Goal: Task Accomplishment & Management: Use online tool/utility

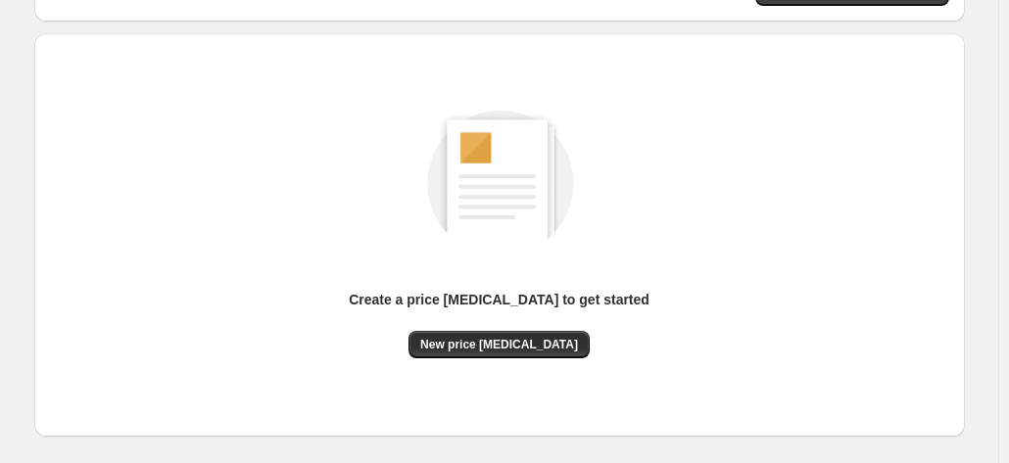
scroll to position [269, 0]
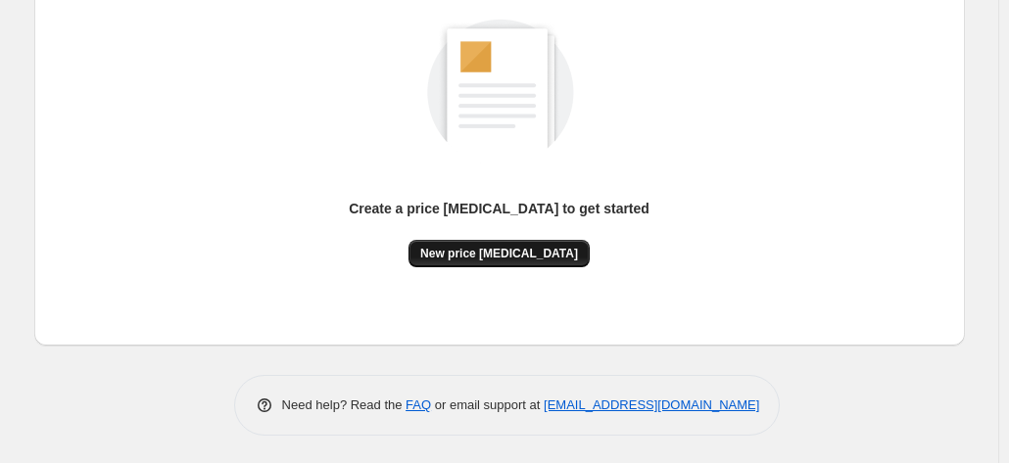
click at [463, 248] on span "New price [MEDICAL_DATA]" at bounding box center [499, 254] width 158 height 16
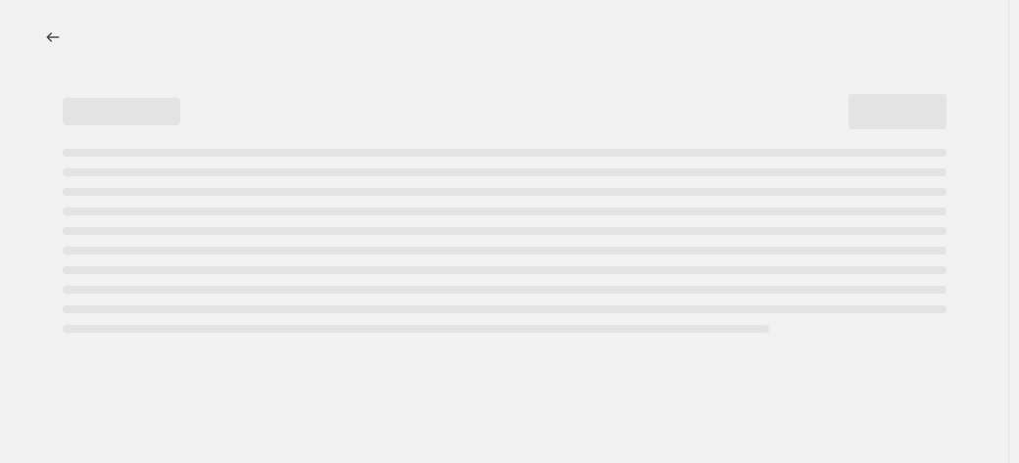
select select "percentage"
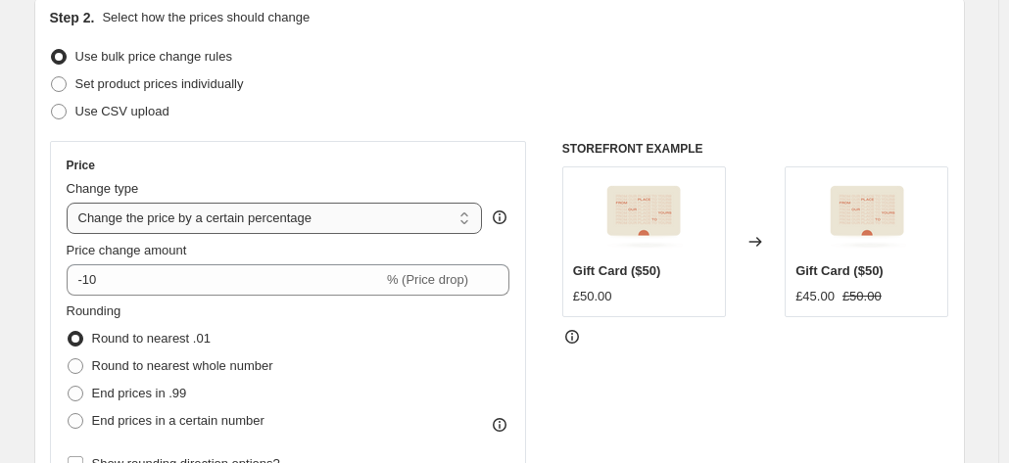
scroll to position [196, 0]
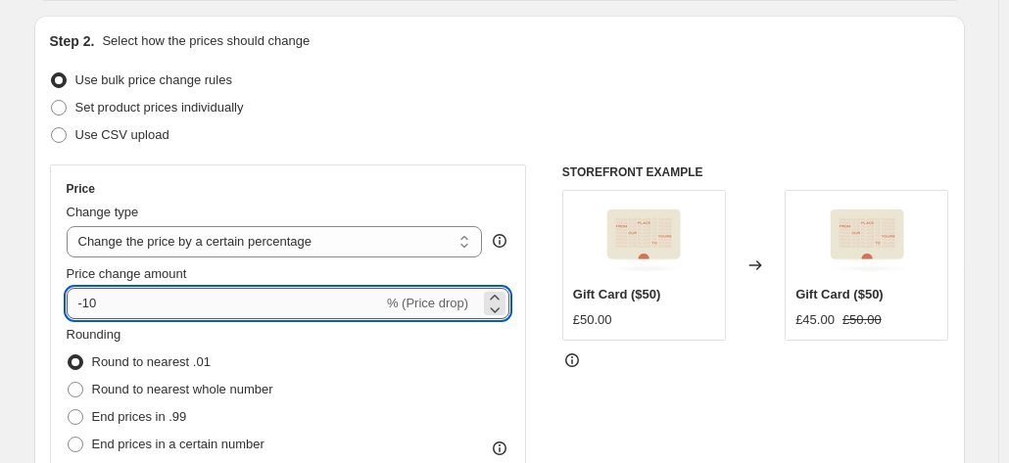
click at [287, 305] on input "-10" at bounding box center [225, 303] width 316 height 31
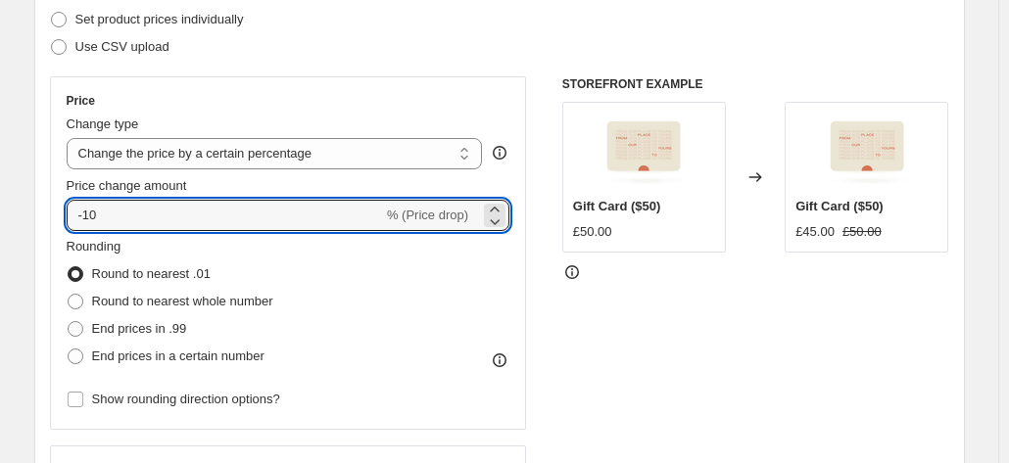
scroll to position [490, 0]
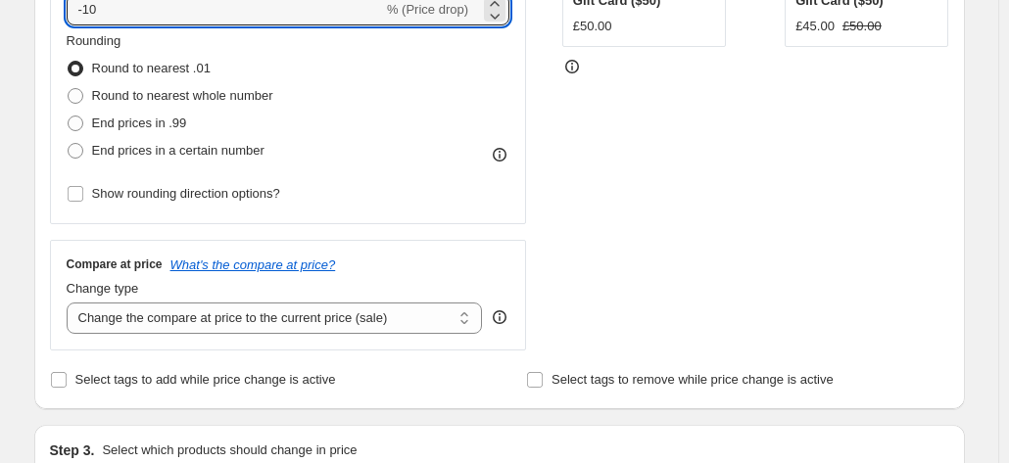
type input "-1"
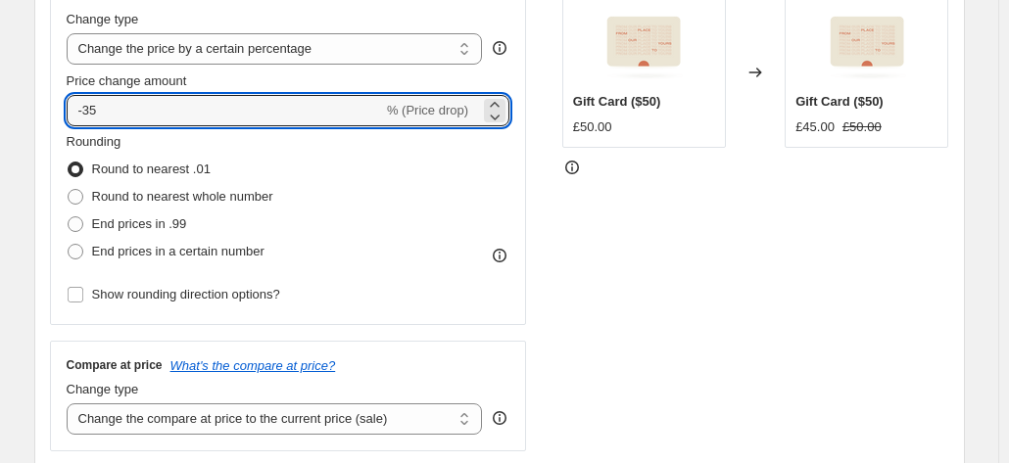
scroll to position [294, 0]
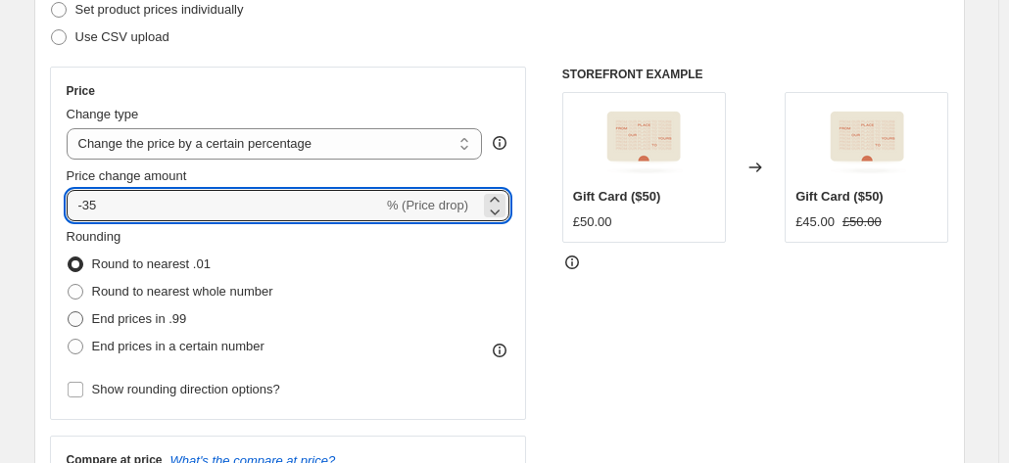
type input "-35"
click at [161, 325] on span "End prices in .99" at bounding box center [139, 318] width 95 height 15
click at [69, 312] on input "End prices in .99" at bounding box center [68, 311] width 1 height 1
radio input "true"
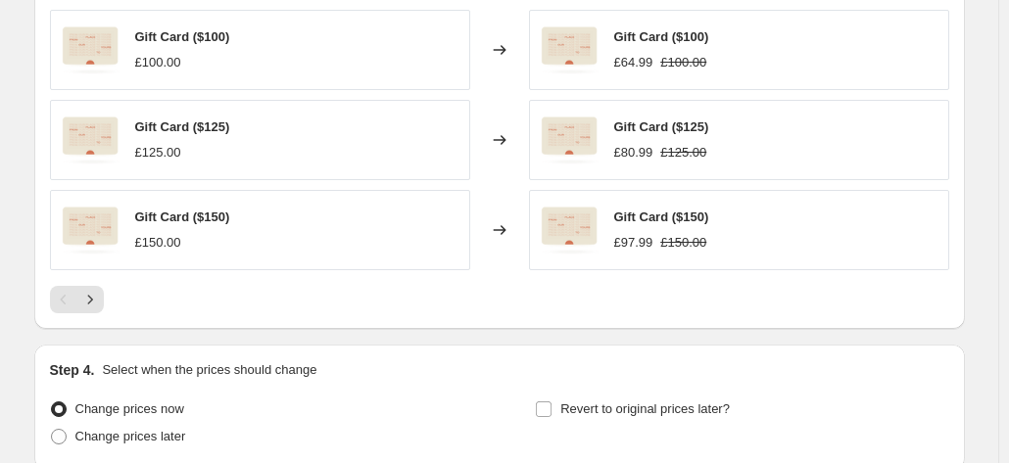
scroll to position [1469, 0]
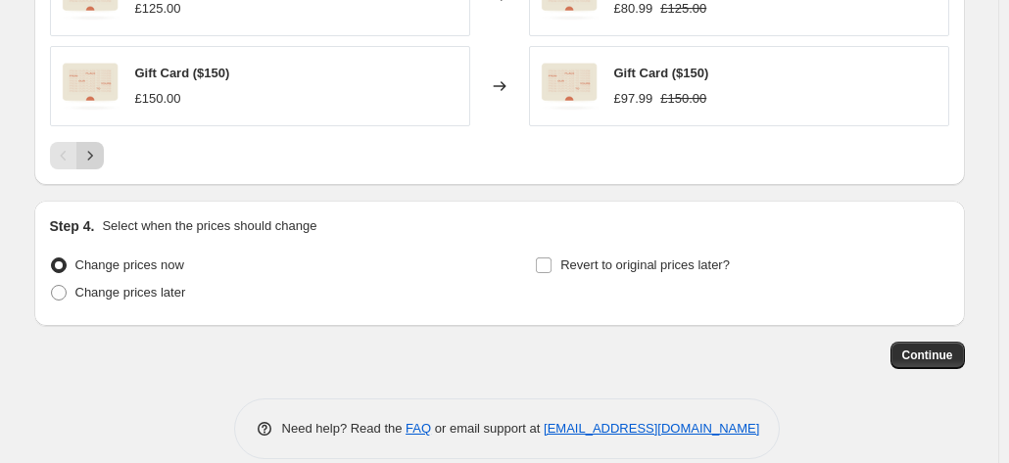
click at [99, 152] on icon "Next" at bounding box center [90, 156] width 20 height 20
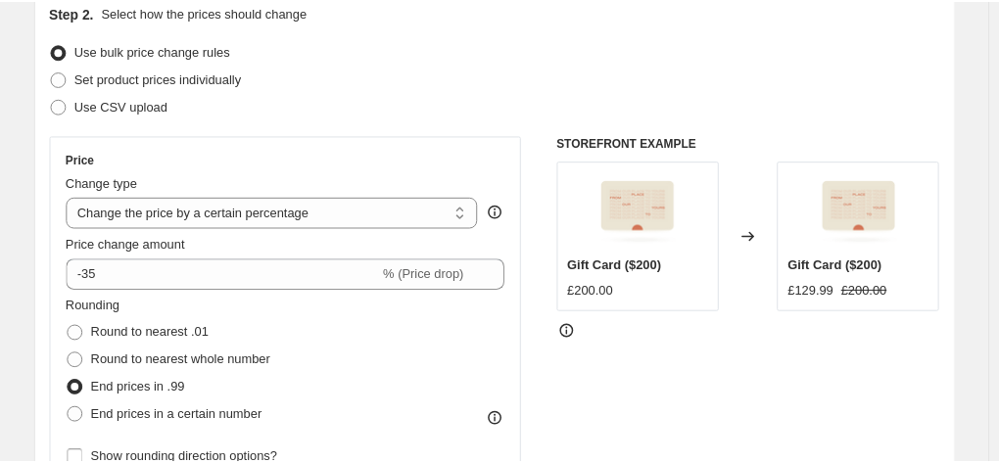
scroll to position [0, 0]
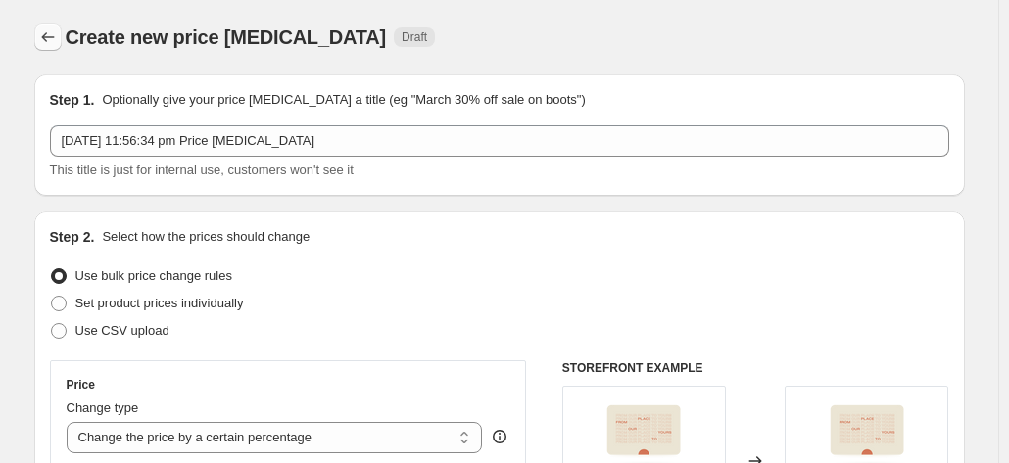
click at [58, 40] on icon "Price change jobs" at bounding box center [48, 37] width 20 height 20
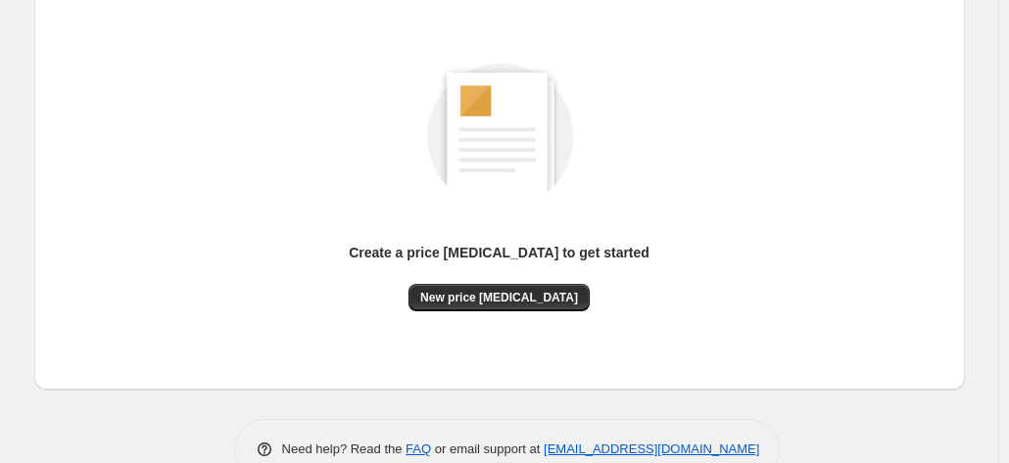
scroll to position [269, 0]
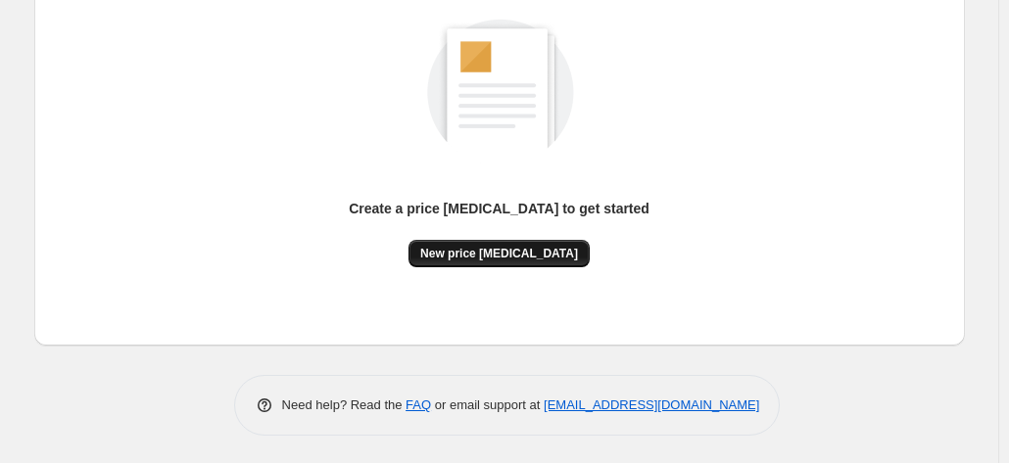
click at [488, 261] on button "New price [MEDICAL_DATA]" at bounding box center [498, 253] width 181 height 27
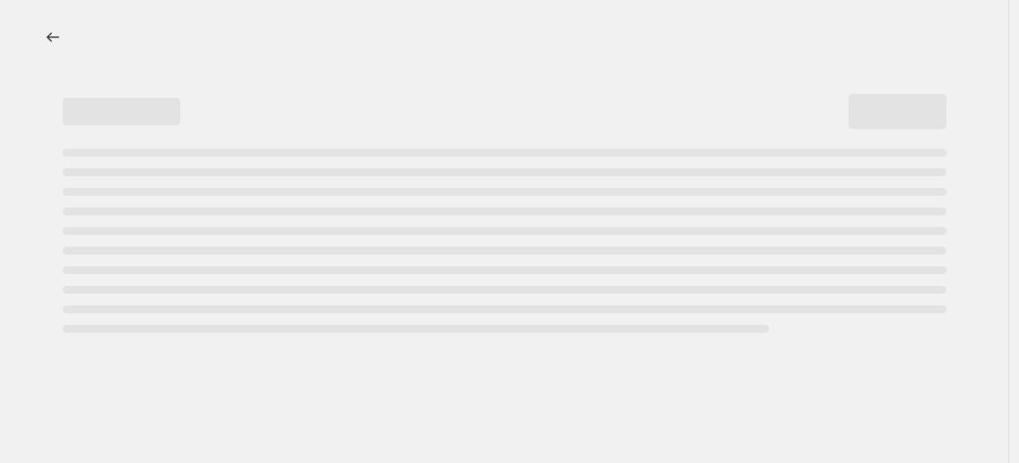
select select "percentage"
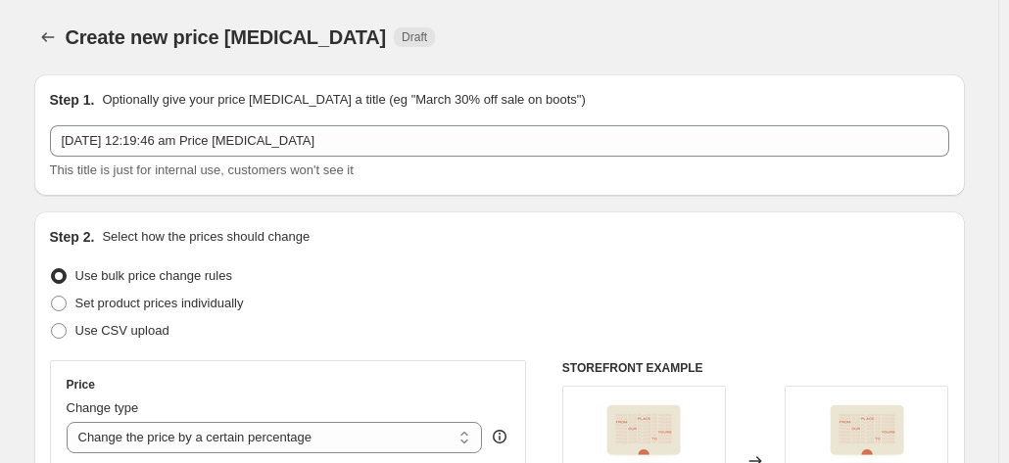
scroll to position [294, 0]
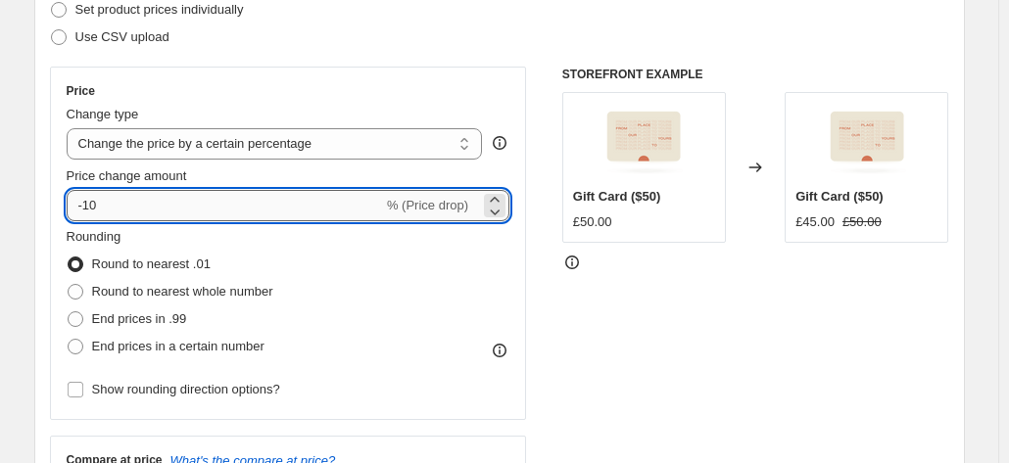
click at [125, 200] on input "-10" at bounding box center [225, 205] width 316 height 31
type input "-1"
type input "-35"
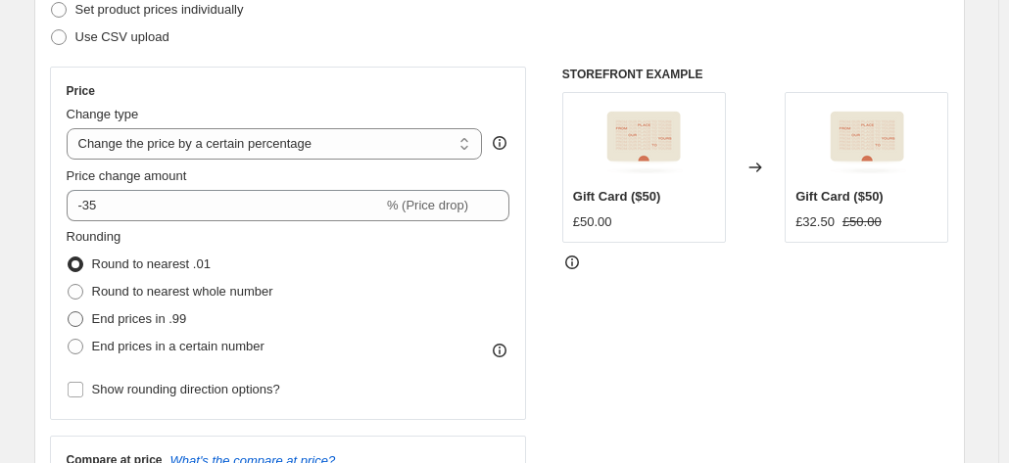
click at [137, 312] on span "End prices in .99" at bounding box center [139, 318] width 95 height 15
click at [69, 312] on input "End prices in .99" at bounding box center [68, 311] width 1 height 1
radio input "true"
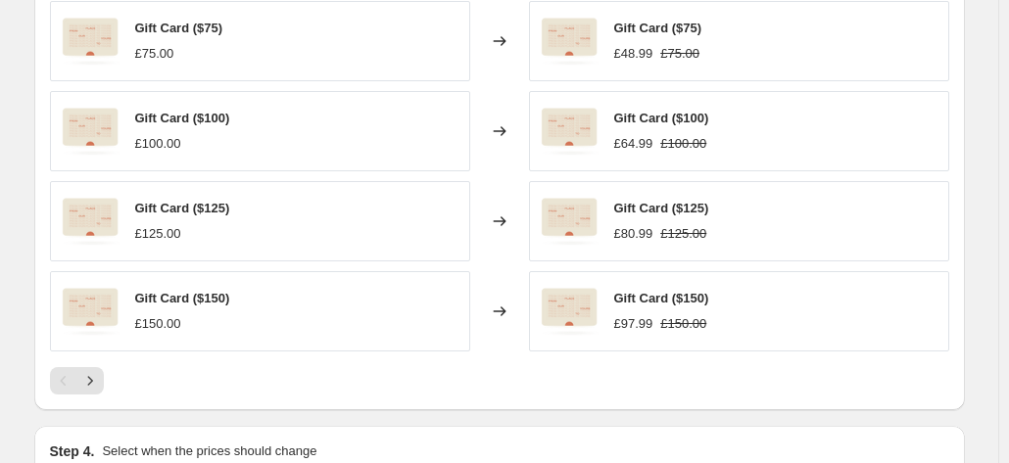
scroll to position [1371, 0]
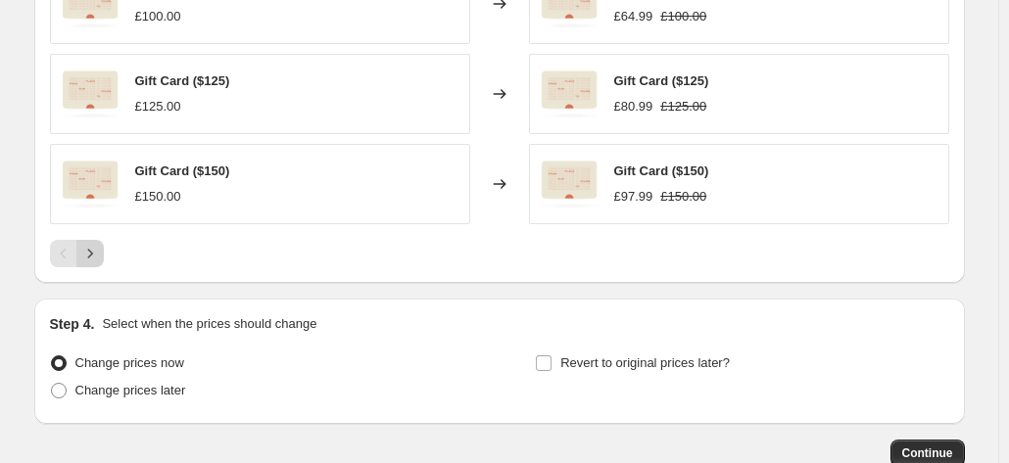
click at [100, 255] on icon "Next" at bounding box center [90, 254] width 20 height 20
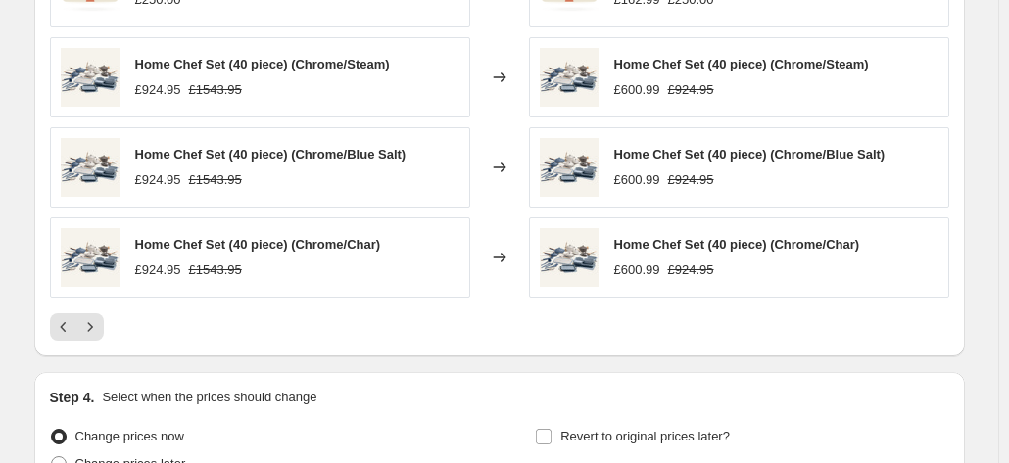
scroll to position [1273, 0]
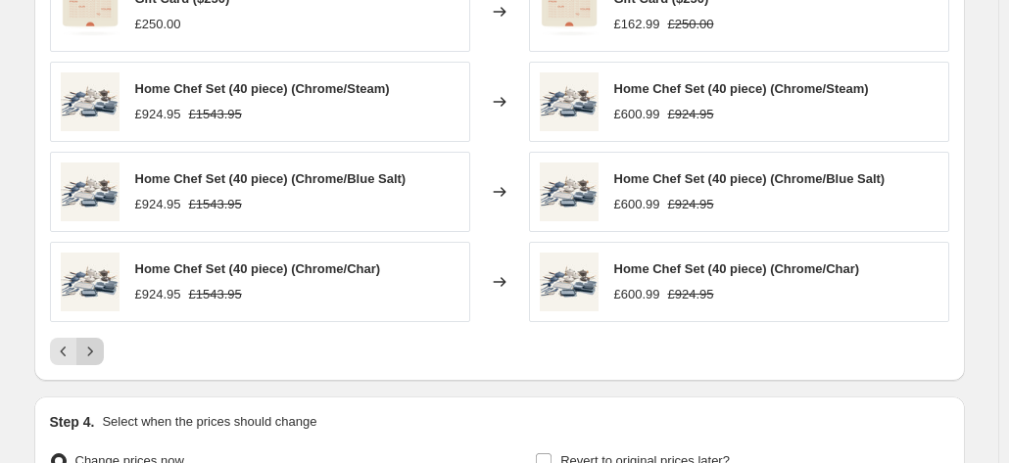
click at [97, 346] on icon "Next" at bounding box center [90, 352] width 20 height 20
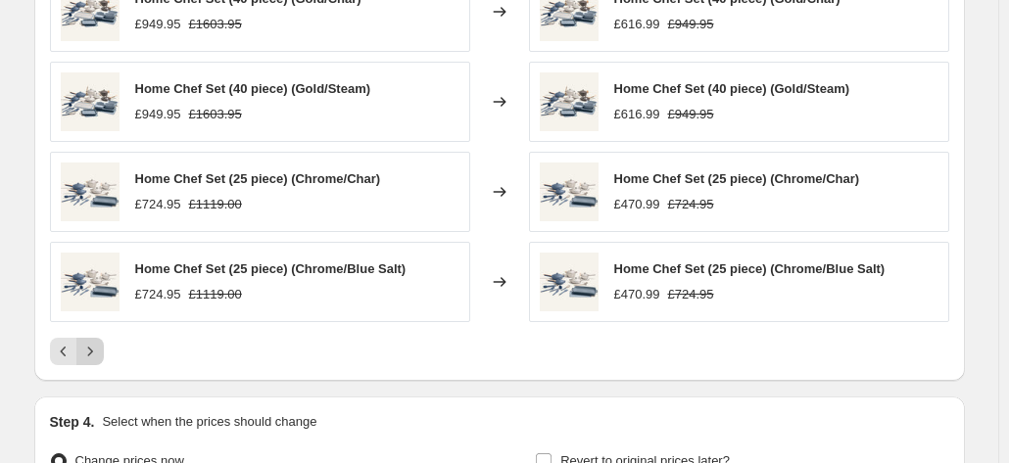
click at [97, 346] on icon "Next" at bounding box center [90, 352] width 20 height 20
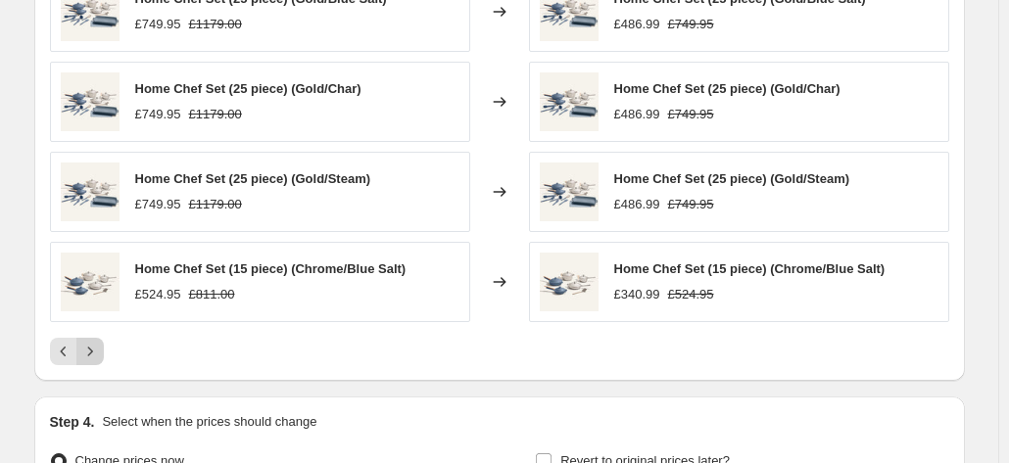
click at [92, 342] on icon "Next" at bounding box center [90, 352] width 20 height 20
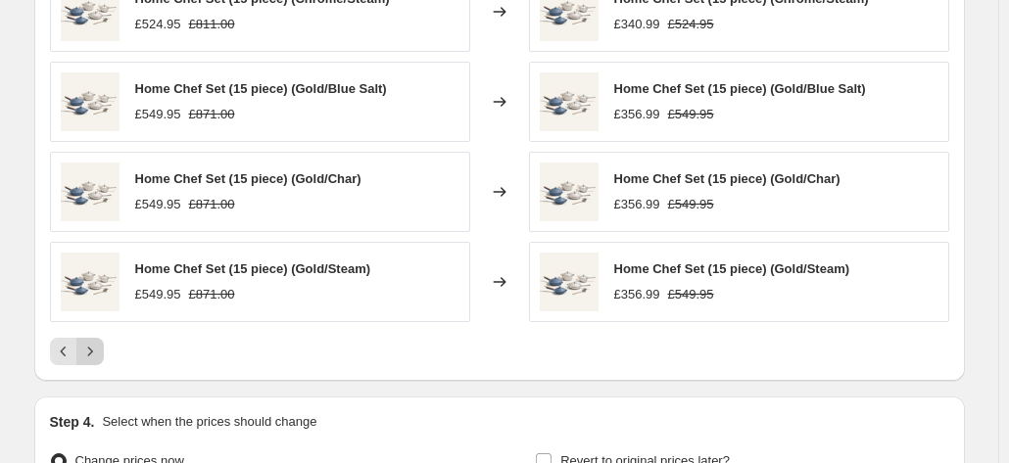
click at [92, 342] on icon "Next" at bounding box center [90, 352] width 20 height 20
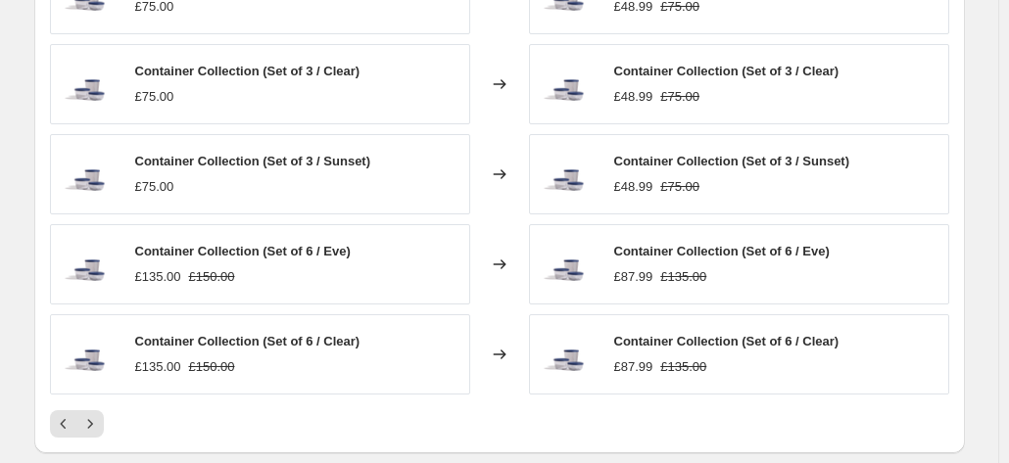
scroll to position [1175, 0]
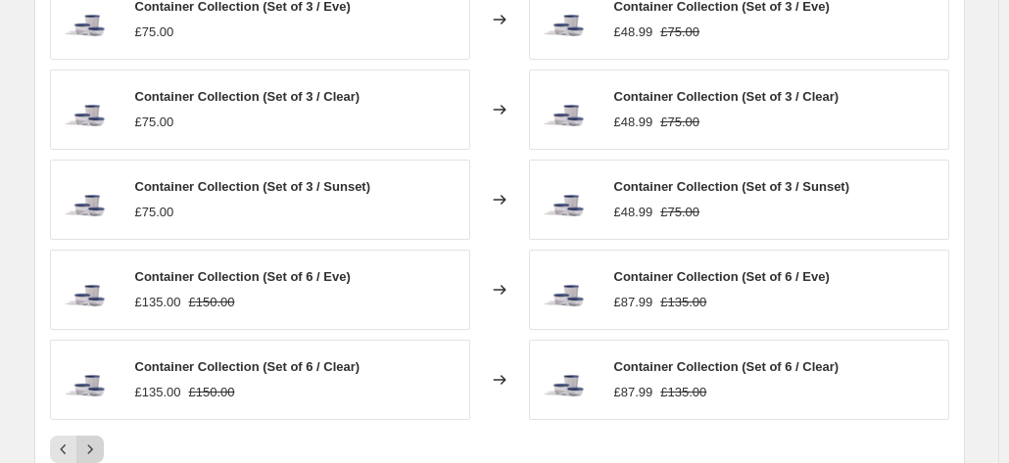
click at [96, 441] on icon "Next" at bounding box center [90, 450] width 20 height 20
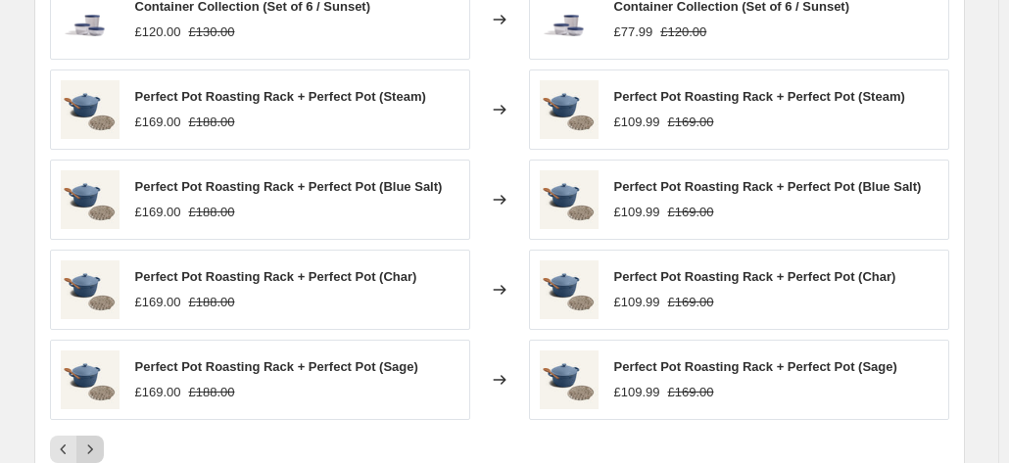
click at [98, 441] on icon "Next" at bounding box center [90, 450] width 20 height 20
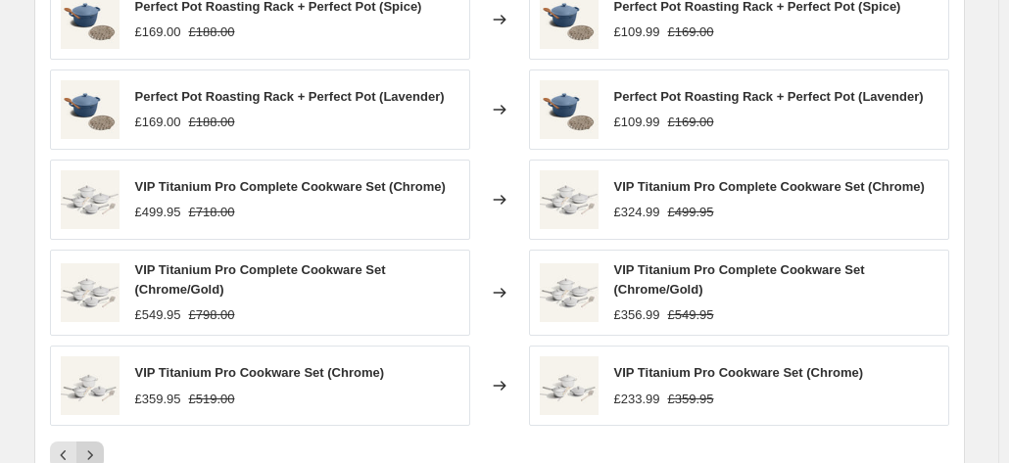
click at [98, 442] on button "Next" at bounding box center [89, 455] width 27 height 27
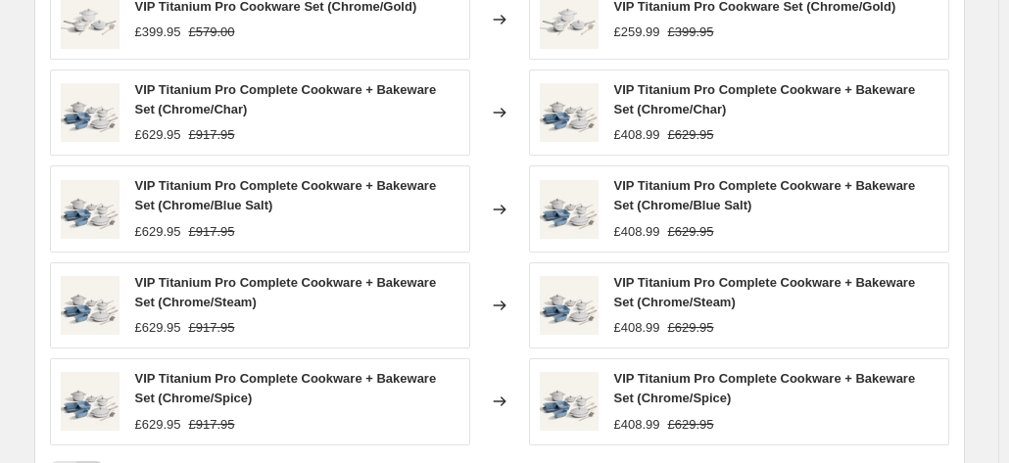
click at [98, 441] on div "VIP Titanium Pro Complete Cookware + Bakeware Set (Chrome/Spice) £629.95 £917.95" at bounding box center [260, 401] width 420 height 86
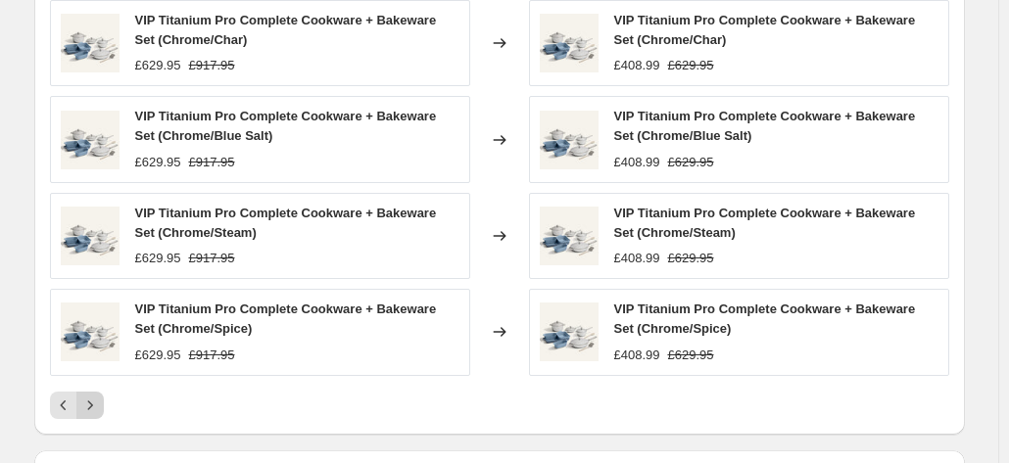
scroll to position [1273, 0]
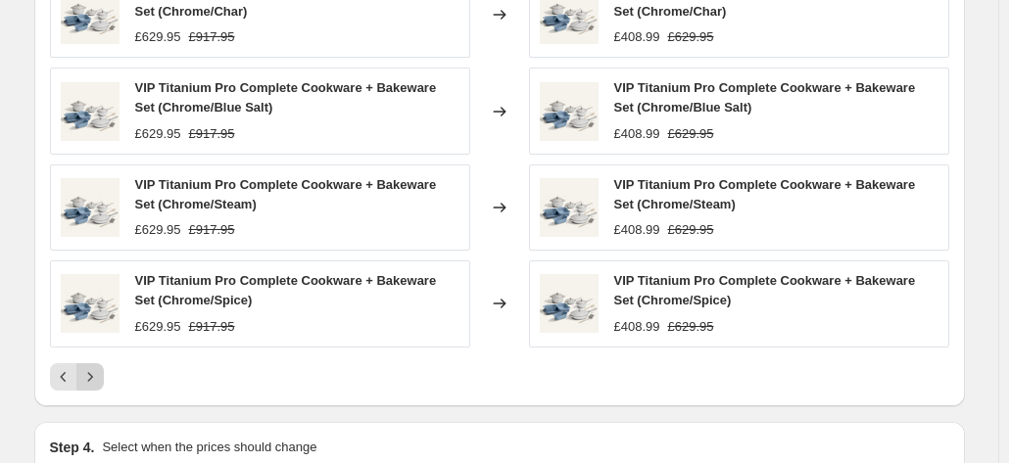
click at [96, 378] on icon "Next" at bounding box center [90, 377] width 20 height 20
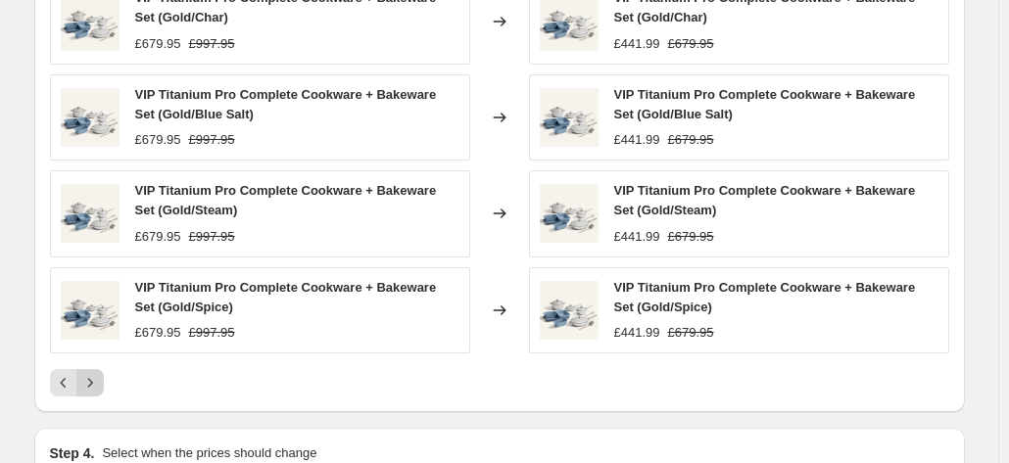
click at [100, 381] on icon "Next" at bounding box center [90, 383] width 20 height 20
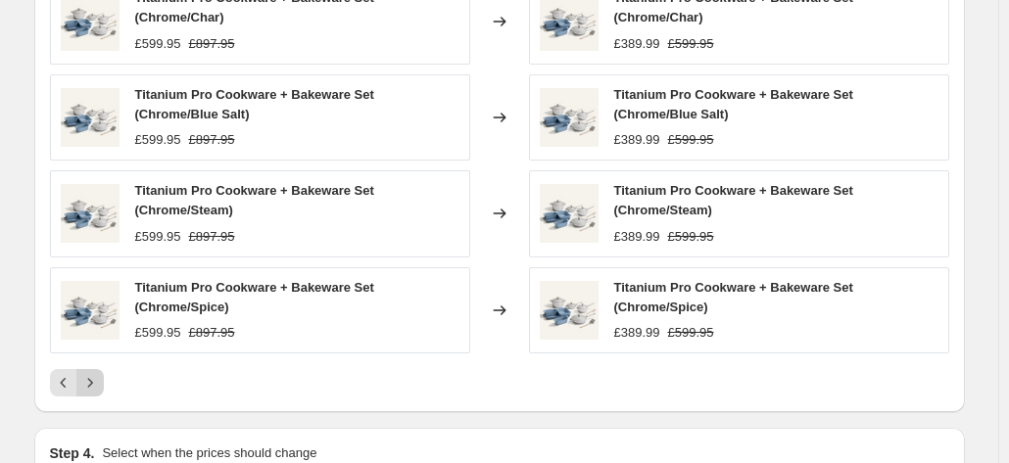
click at [98, 384] on icon "Next" at bounding box center [90, 383] width 20 height 20
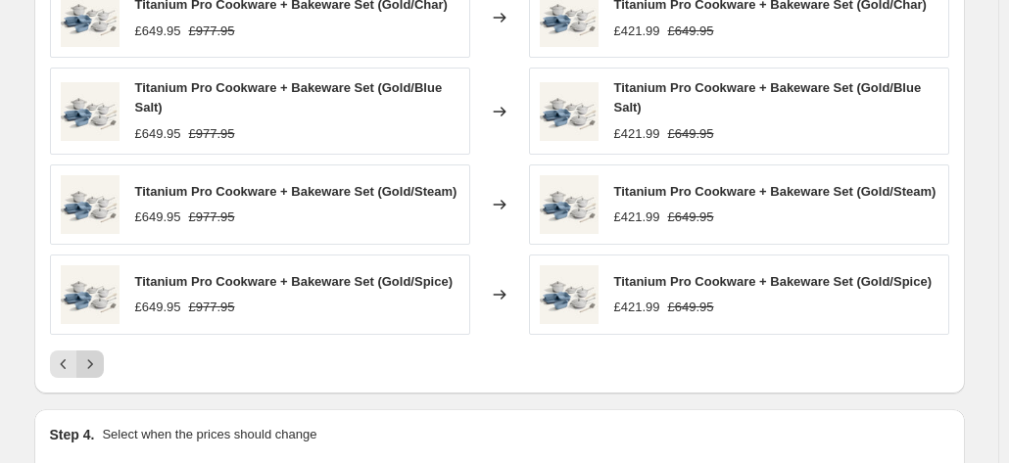
click at [94, 355] on icon "Next" at bounding box center [90, 365] width 20 height 20
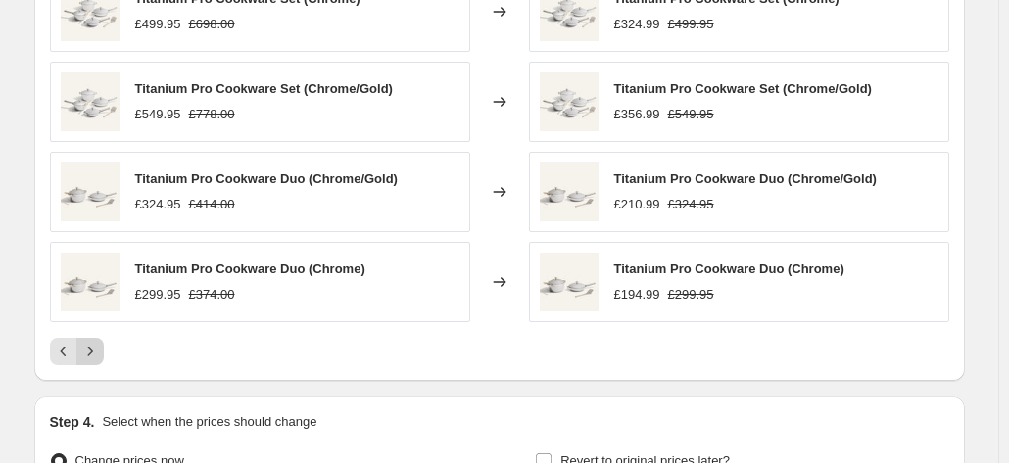
click at [100, 346] on icon "Next" at bounding box center [90, 352] width 20 height 20
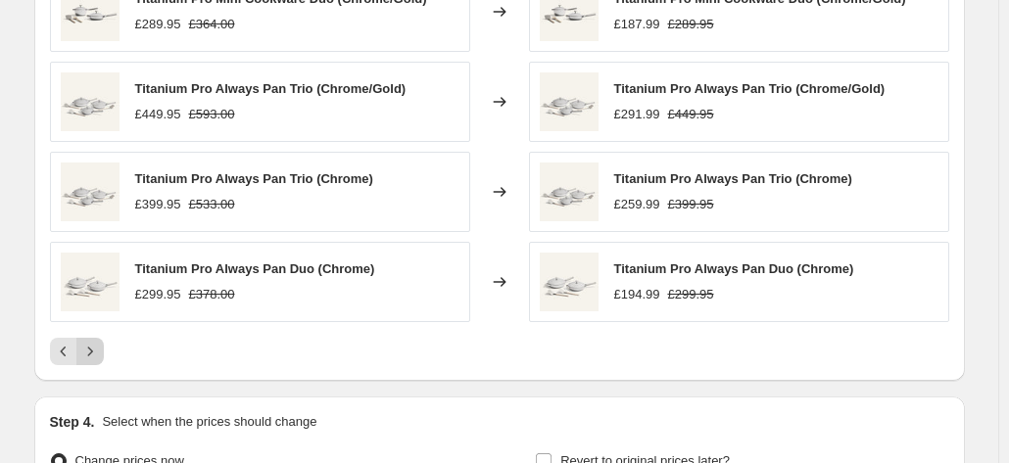
click at [100, 350] on icon "Next" at bounding box center [90, 352] width 20 height 20
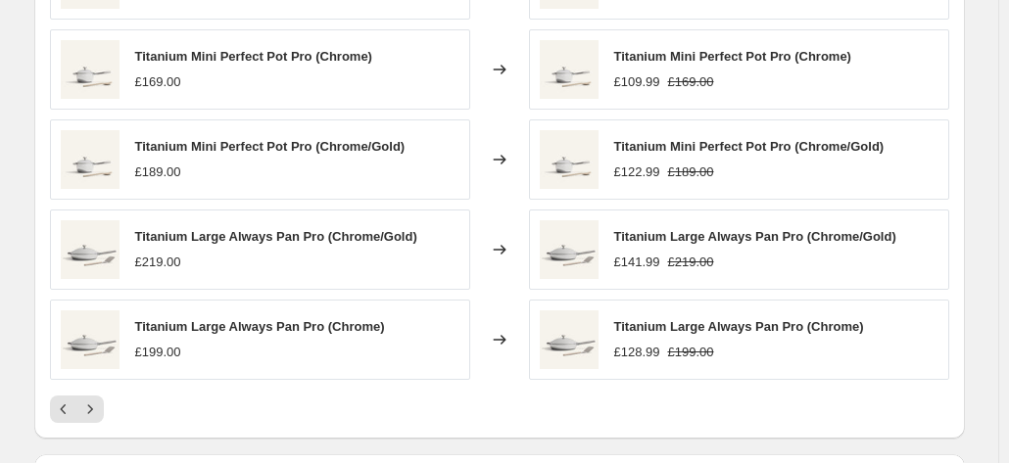
scroll to position [1371, 0]
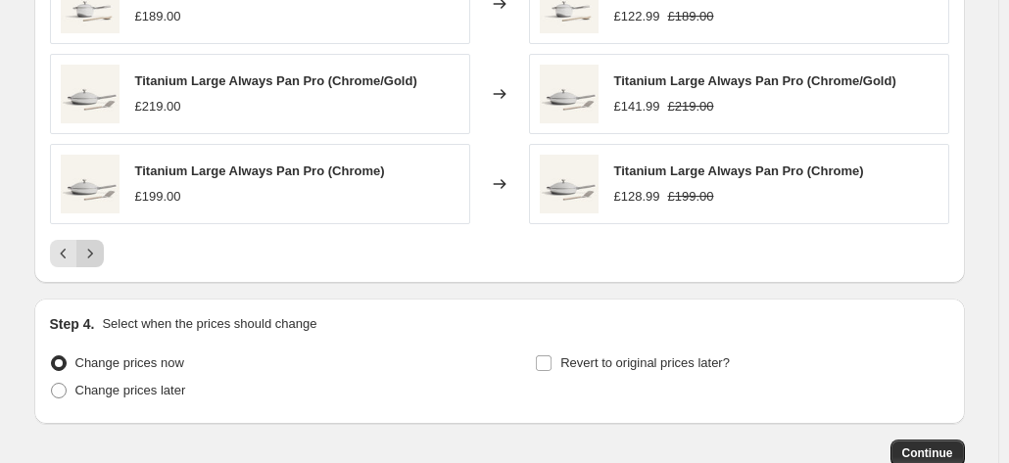
click at [93, 258] on icon "Next" at bounding box center [90, 254] width 20 height 20
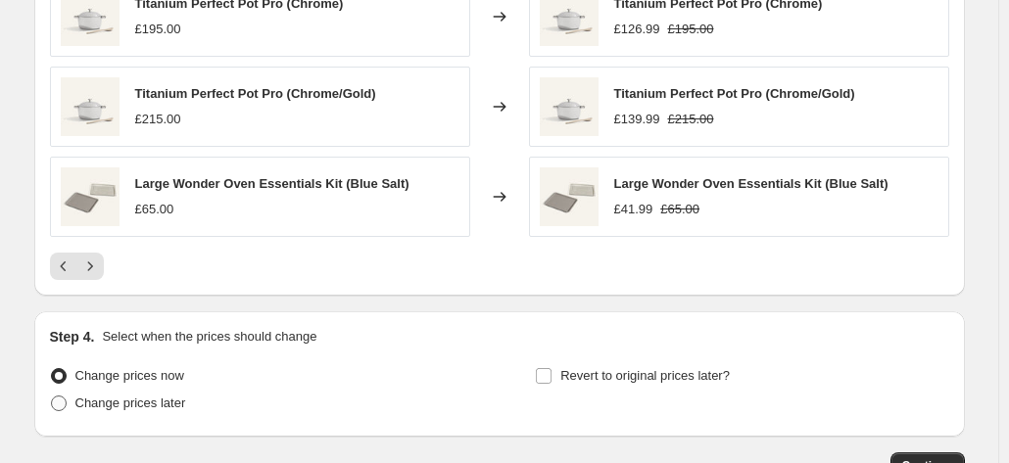
scroll to position [1469, 0]
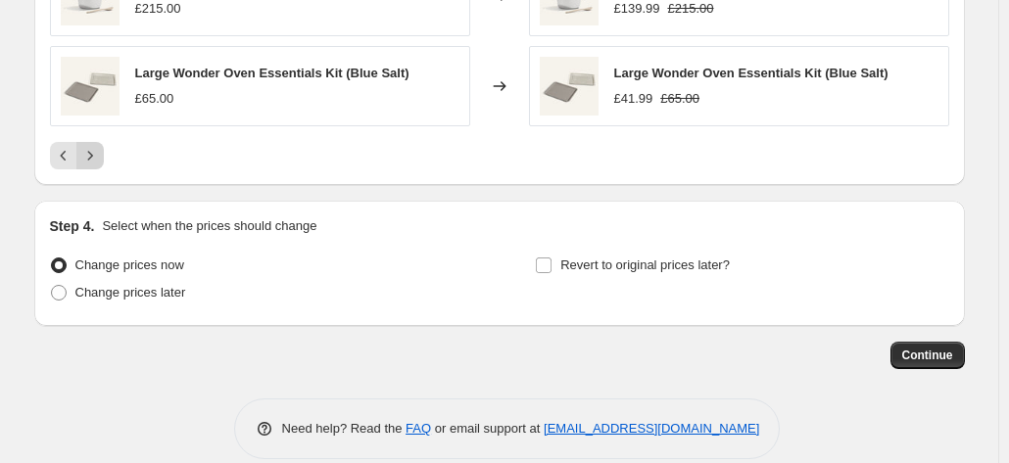
click at [92, 156] on icon "Next" at bounding box center [90, 156] width 20 height 20
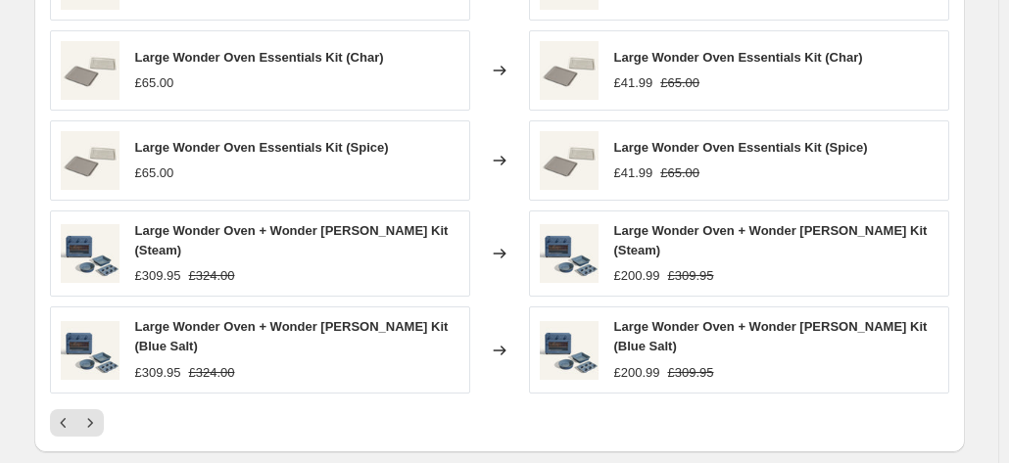
scroll to position [1273, 0]
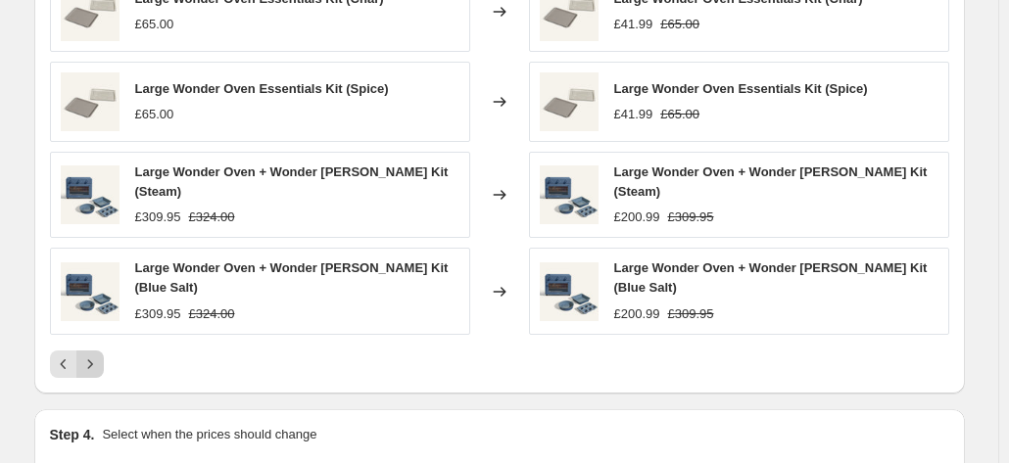
click at [94, 361] on icon "Next" at bounding box center [90, 365] width 20 height 20
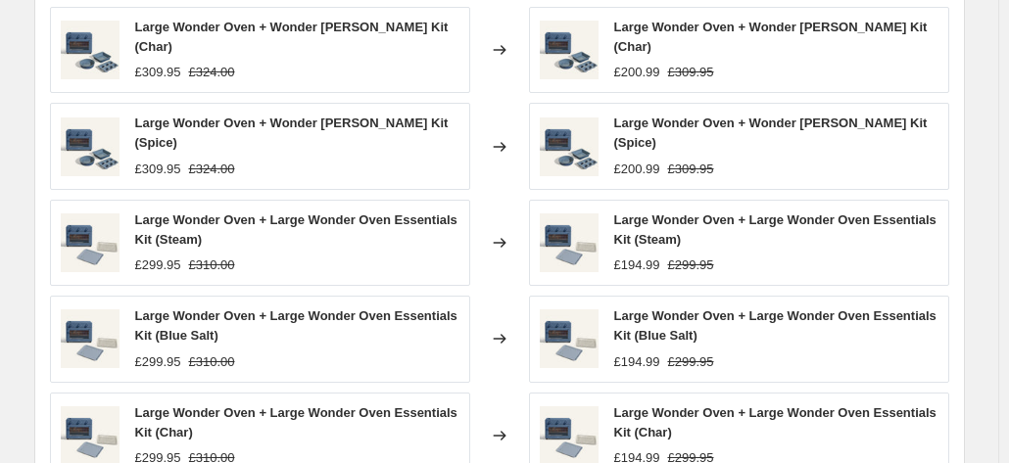
scroll to position [1175, 0]
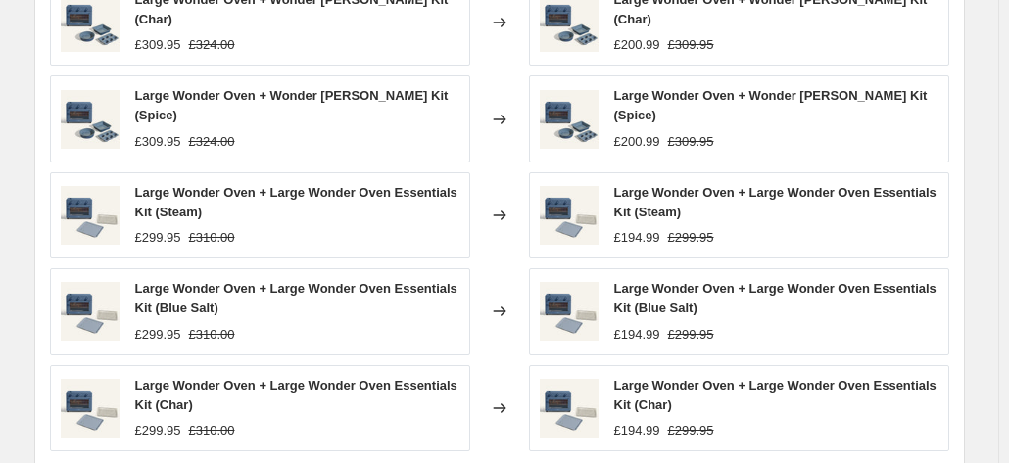
click at [214, 231] on strike "£310.00" at bounding box center [212, 238] width 46 height 20
click at [214, 232] on strike "£310.00" at bounding box center [212, 238] width 46 height 20
click at [299, 234] on div "£299.95 £310.00" at bounding box center [297, 238] width 324 height 20
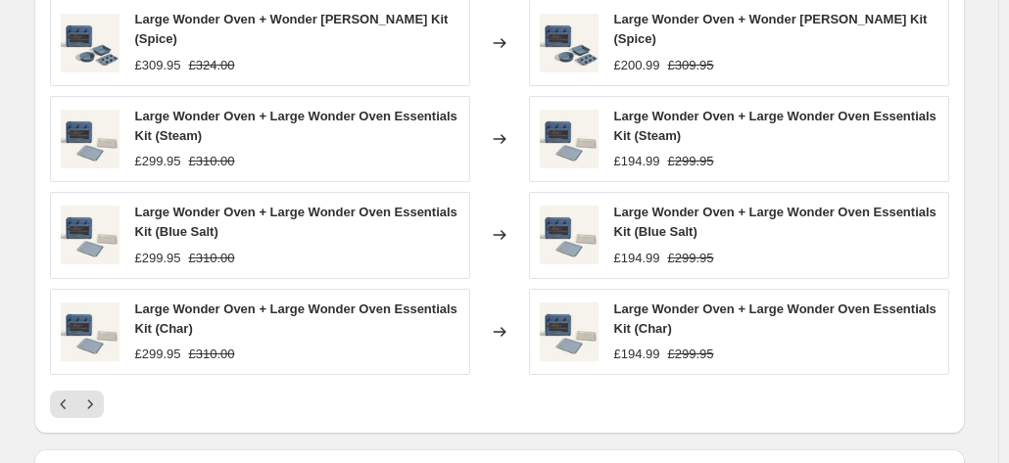
scroll to position [1371, 0]
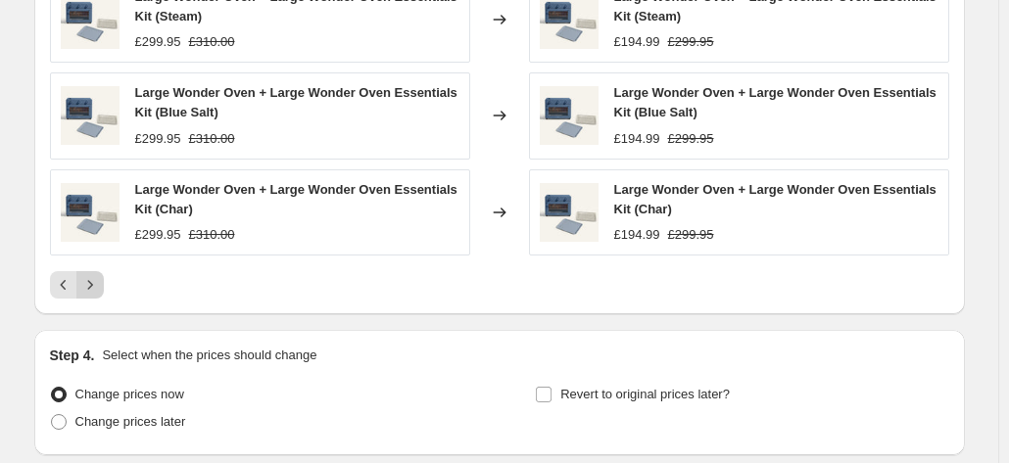
click at [100, 275] on icon "Next" at bounding box center [90, 285] width 20 height 20
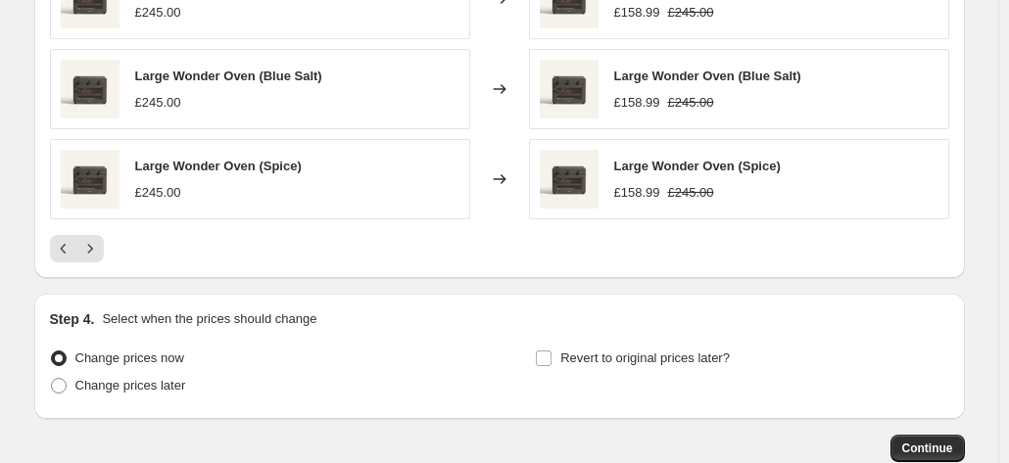
scroll to position [1469, 0]
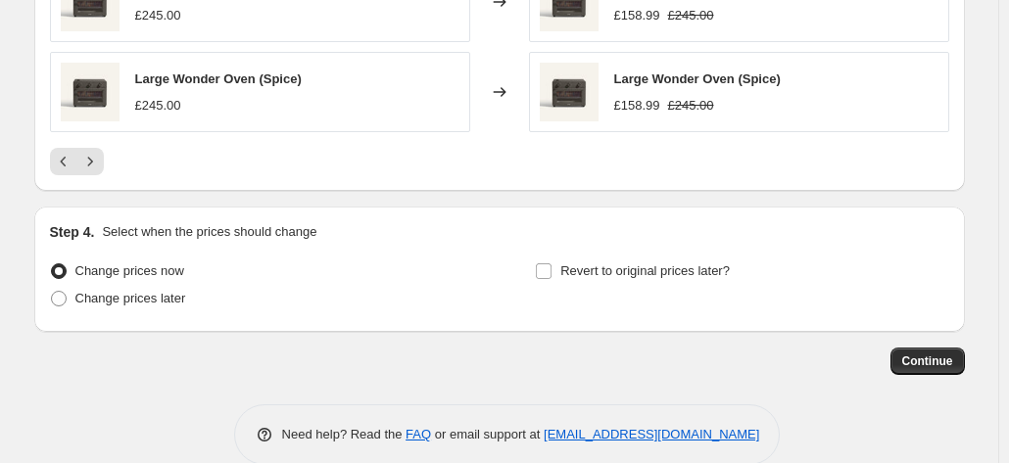
click at [100, 166] on icon "Next" at bounding box center [90, 162] width 20 height 20
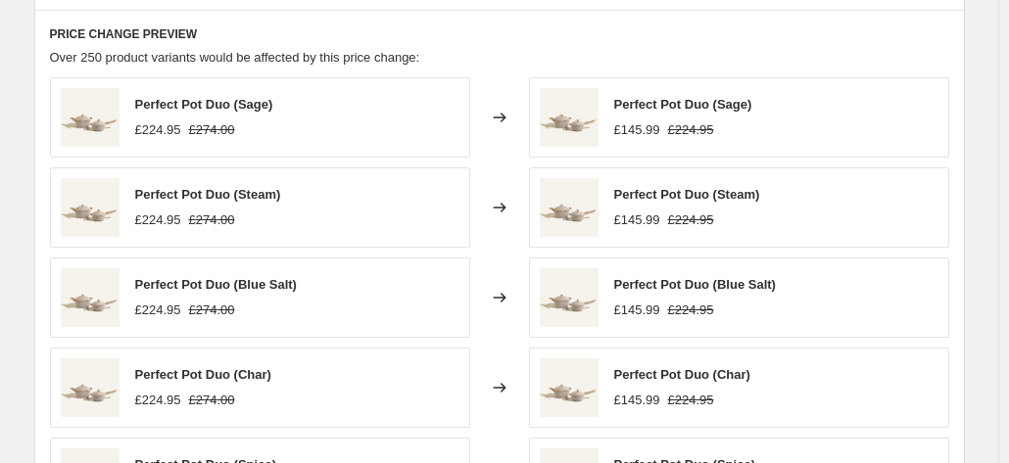
scroll to position [1273, 0]
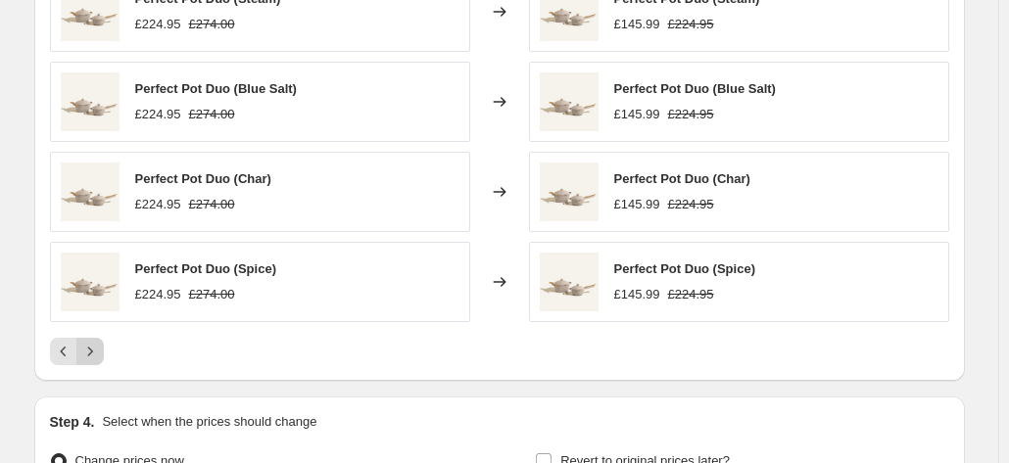
click at [93, 346] on icon "Next" at bounding box center [90, 352] width 20 height 20
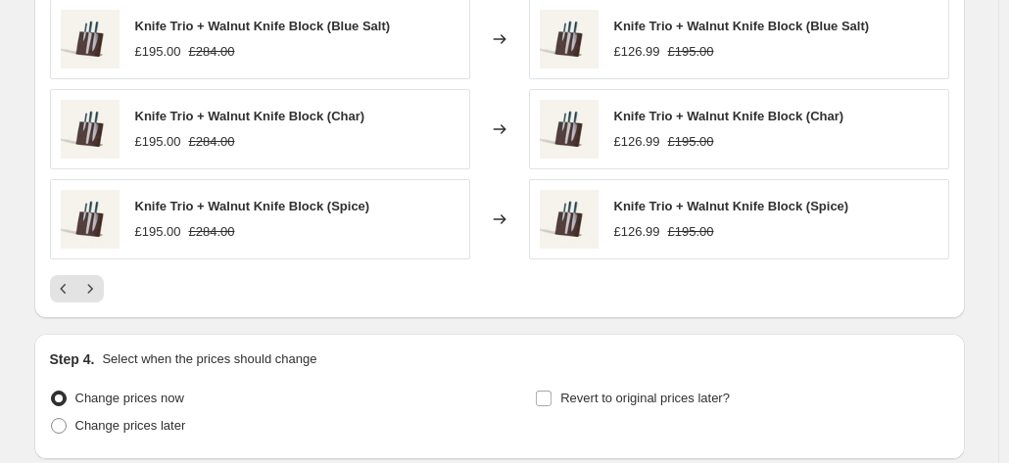
scroll to position [1371, 0]
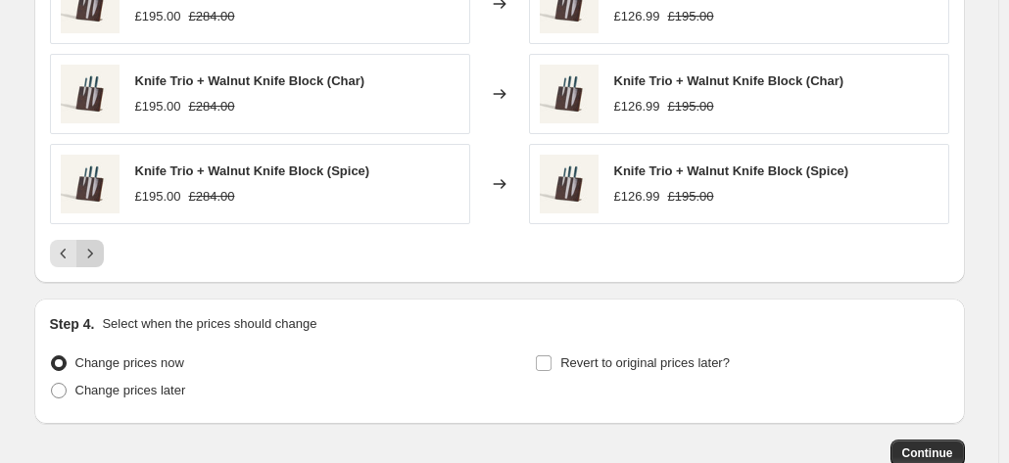
click at [89, 245] on icon "Next" at bounding box center [90, 254] width 20 height 20
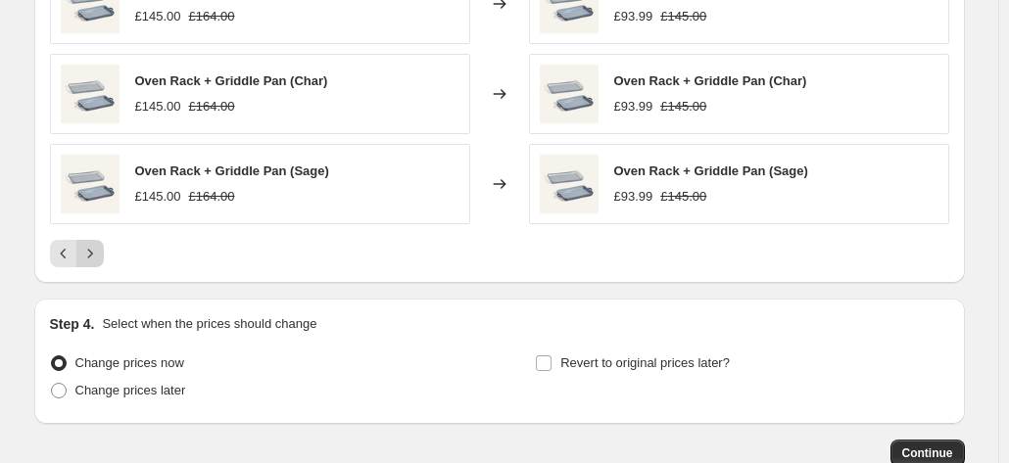
click at [96, 252] on icon "Next" at bounding box center [90, 254] width 20 height 20
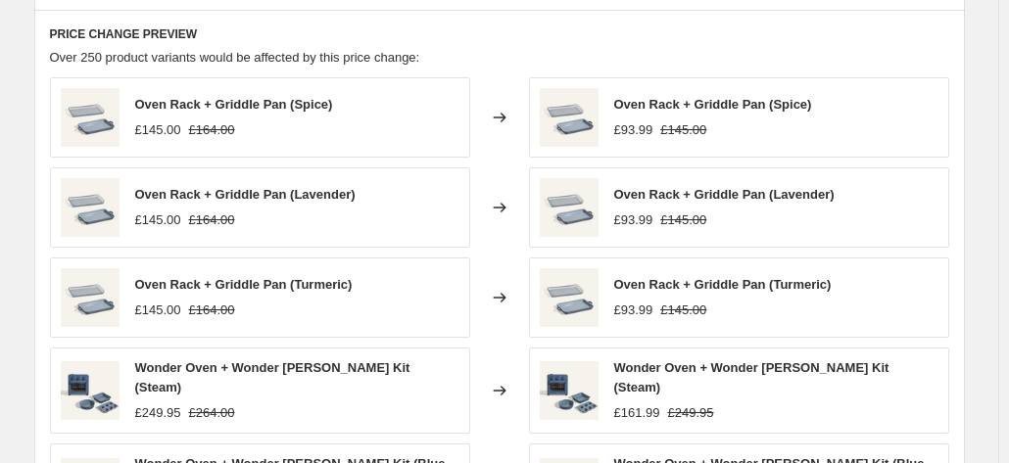
scroll to position [1273, 0]
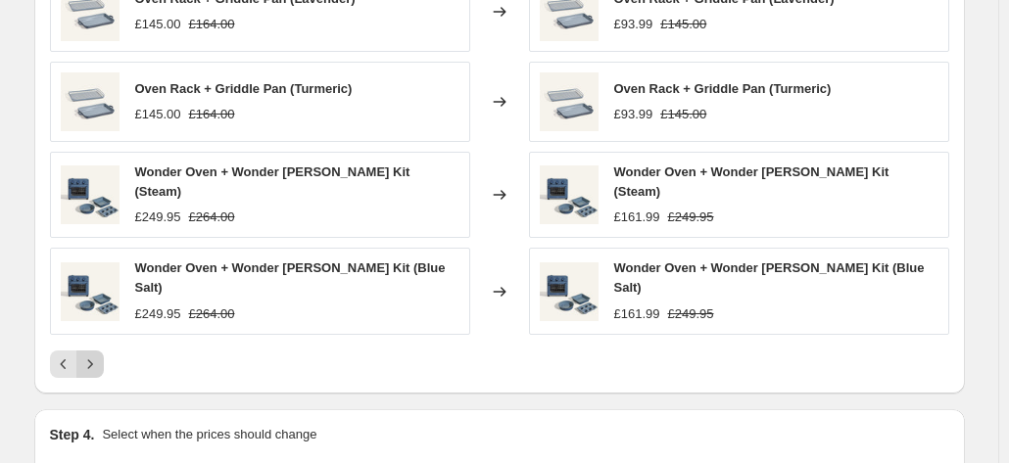
click at [98, 355] on icon "Next" at bounding box center [90, 365] width 20 height 20
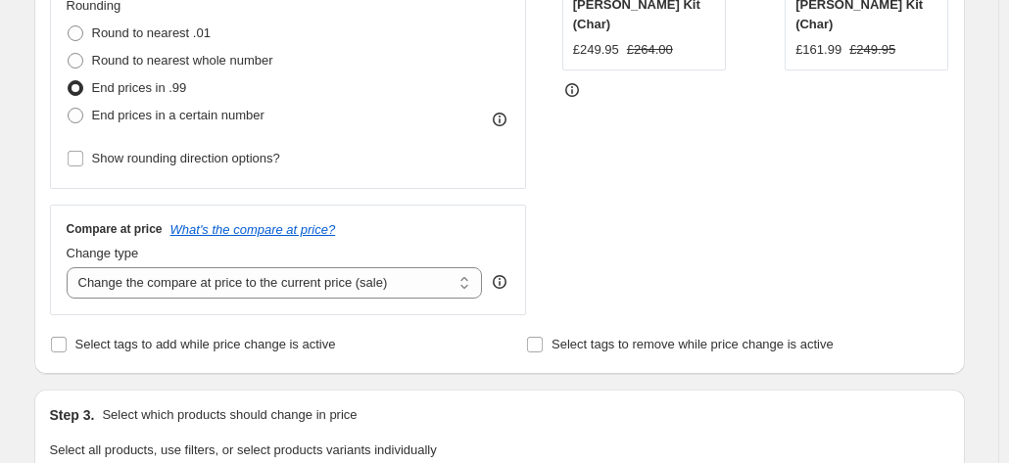
scroll to position [392, 0]
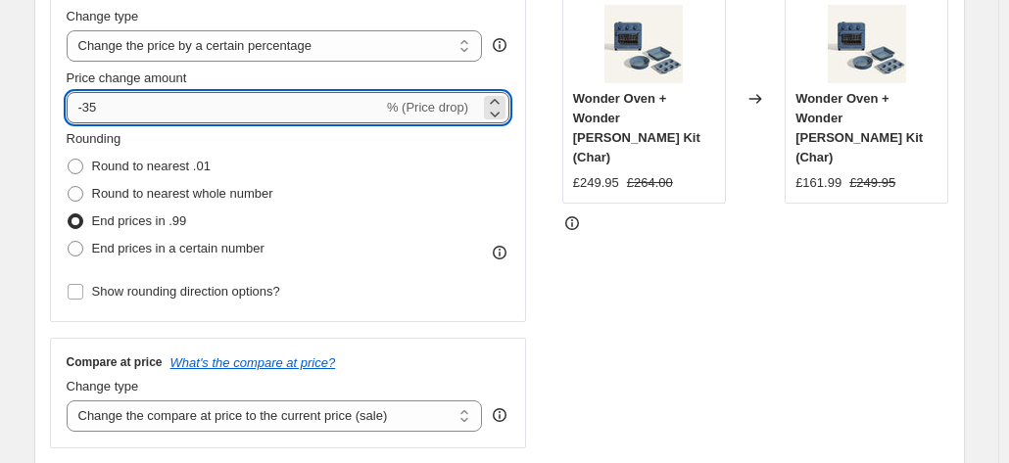
click at [146, 115] on input "-35" at bounding box center [225, 107] width 316 height 31
type input "-3"
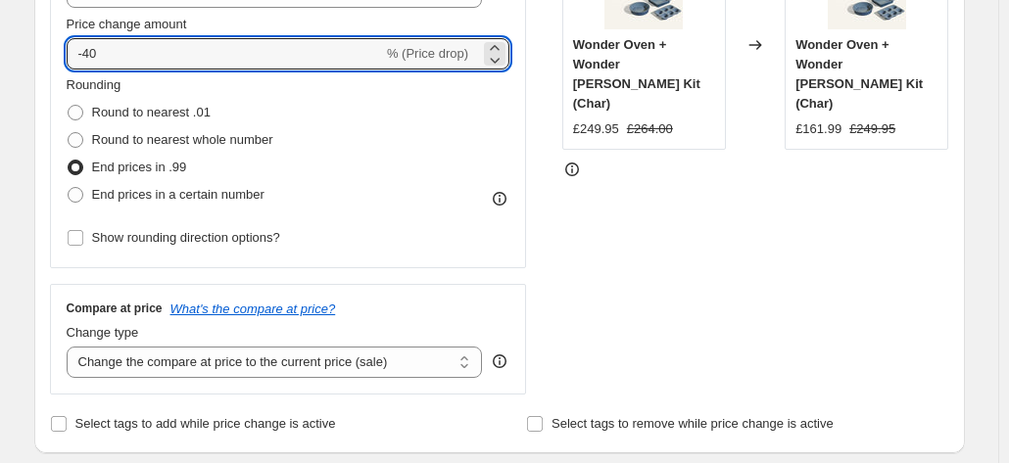
scroll to position [490, 0]
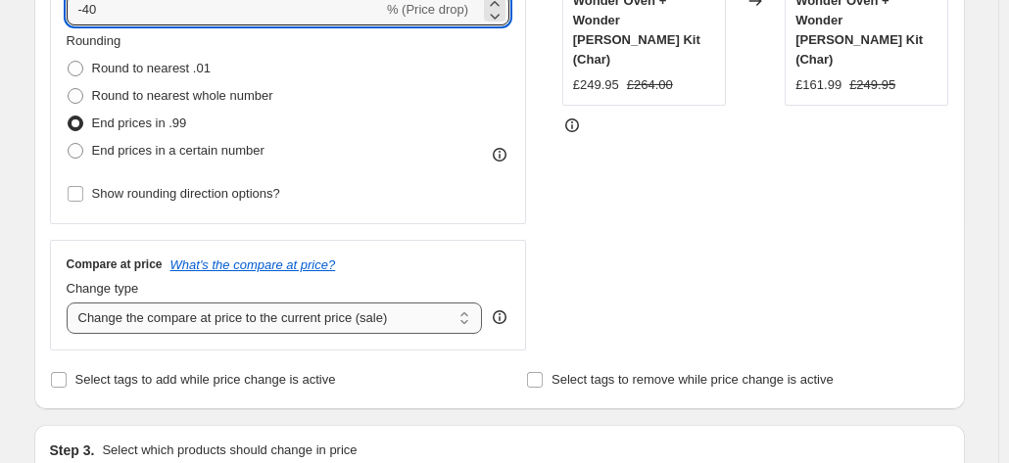
type input "-40"
click at [349, 309] on select "Change the compare at price to the current price (sale) Change the compare at p…" at bounding box center [275, 318] width 416 height 31
select select "remove"
click at [71, 303] on select "Change the compare at price to the current price (sale) Change the compare at p…" at bounding box center [275, 318] width 416 height 31
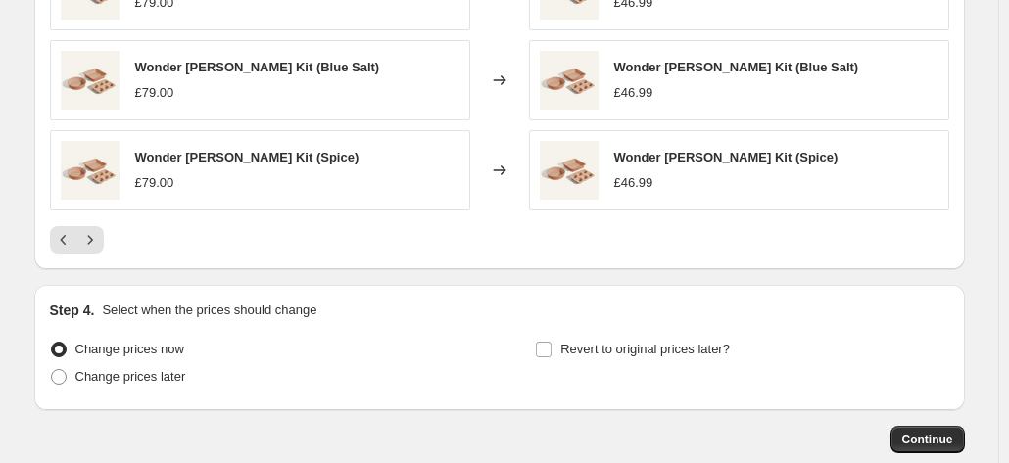
scroll to position [1490, 0]
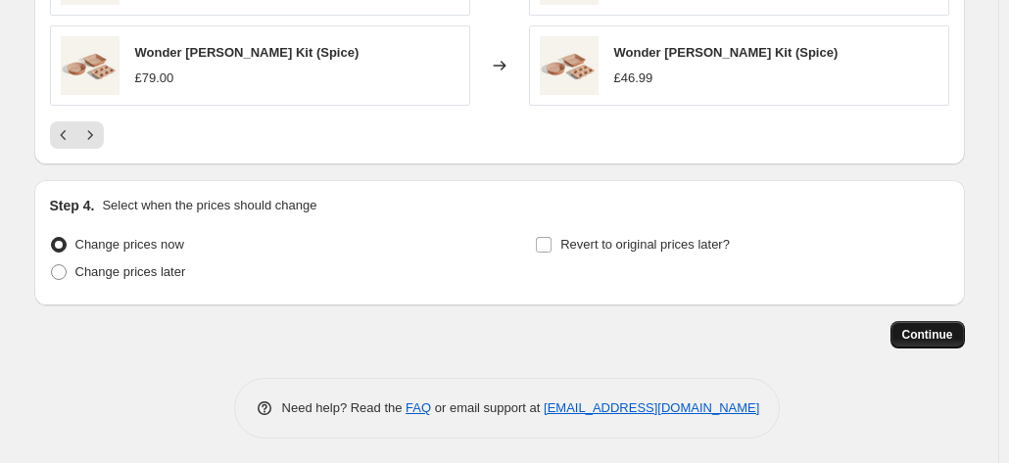
click at [897, 328] on button "Continue" at bounding box center [927, 334] width 74 height 27
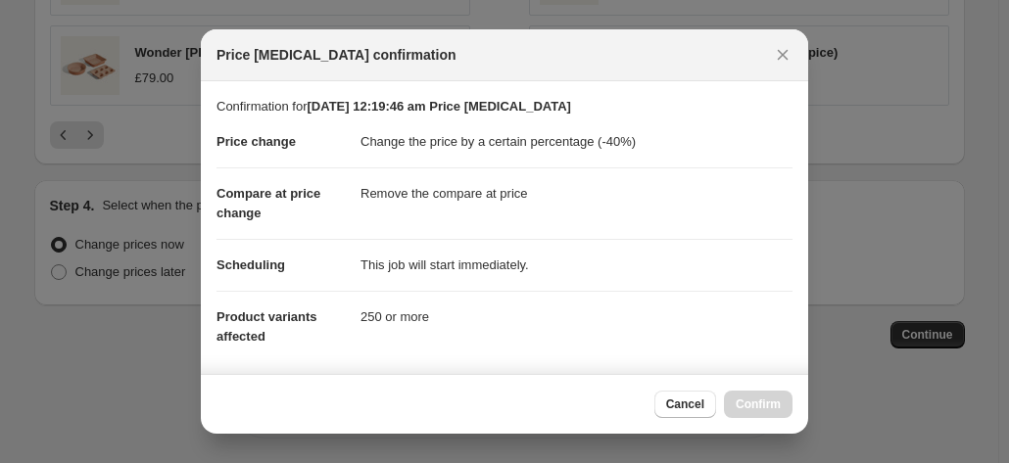
scroll to position [182, 0]
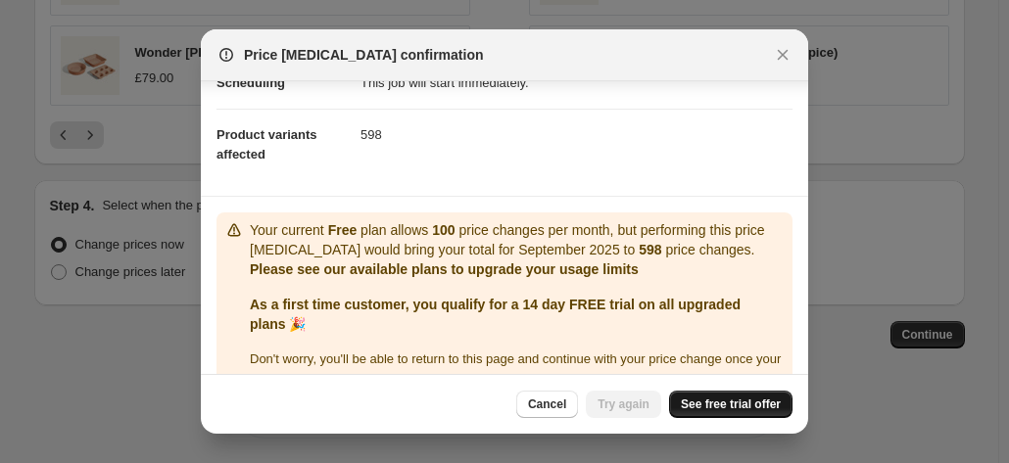
click at [719, 397] on link "See free trial offer" at bounding box center [730, 404] width 123 height 27
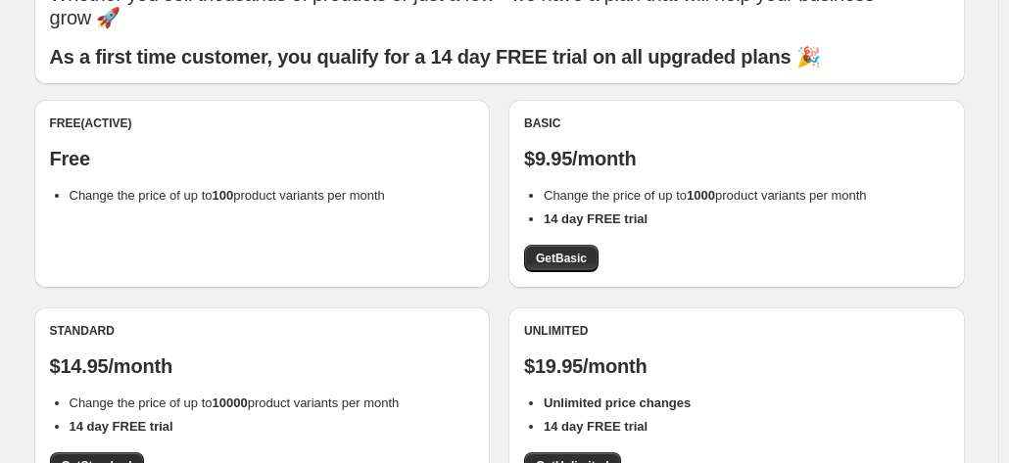
scroll to position [196, 0]
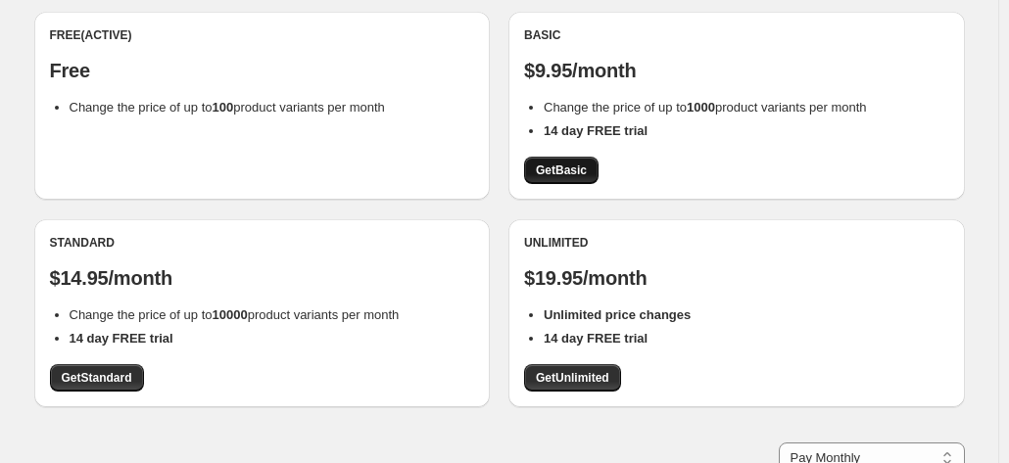
click at [580, 180] on link "Get Basic" at bounding box center [561, 170] width 74 height 27
